Goal: Information Seeking & Learning: Learn about a topic

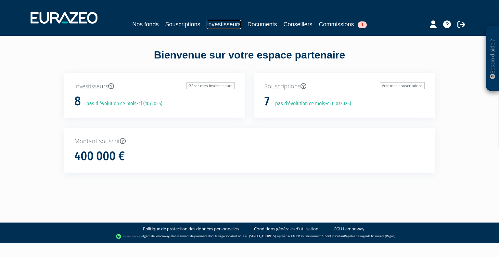
click at [226, 24] on link "Investisseurs" at bounding box center [224, 24] width 34 height 9
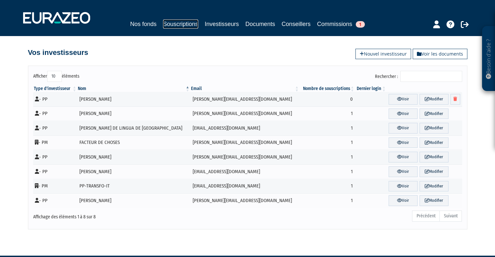
click at [188, 24] on link "Souscriptions" at bounding box center [180, 24] width 35 height 9
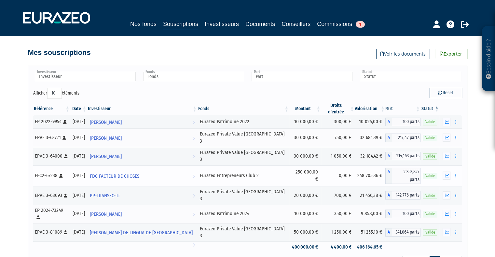
drag, startPoint x: 255, startPoint y: 158, endPoint x: 198, endPoint y: 162, distance: 56.4
click at [200, 172] on div "Eurazeo Entrepreneurs Club 2" at bounding box center [243, 175] width 87 height 7
copy div "Eurazeo Entrepreneurs Club 2"
click at [196, 234] on div "Investisseur [PERSON_NAME] DE SAINT-BLANQUAT FDC FACTEUR DE CHOSES [PERSON_NAME…" at bounding box center [247, 170] width 439 height 209
click at [447, 174] on icon "button" at bounding box center [446, 176] width 4 height 4
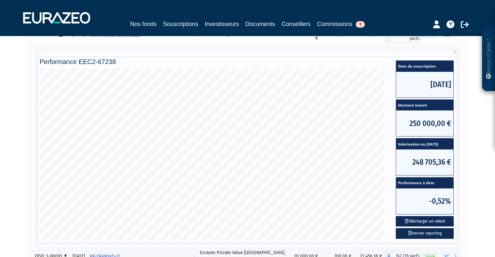
scroll to position [130, 0]
